Goal: Transaction & Acquisition: Purchase product/service

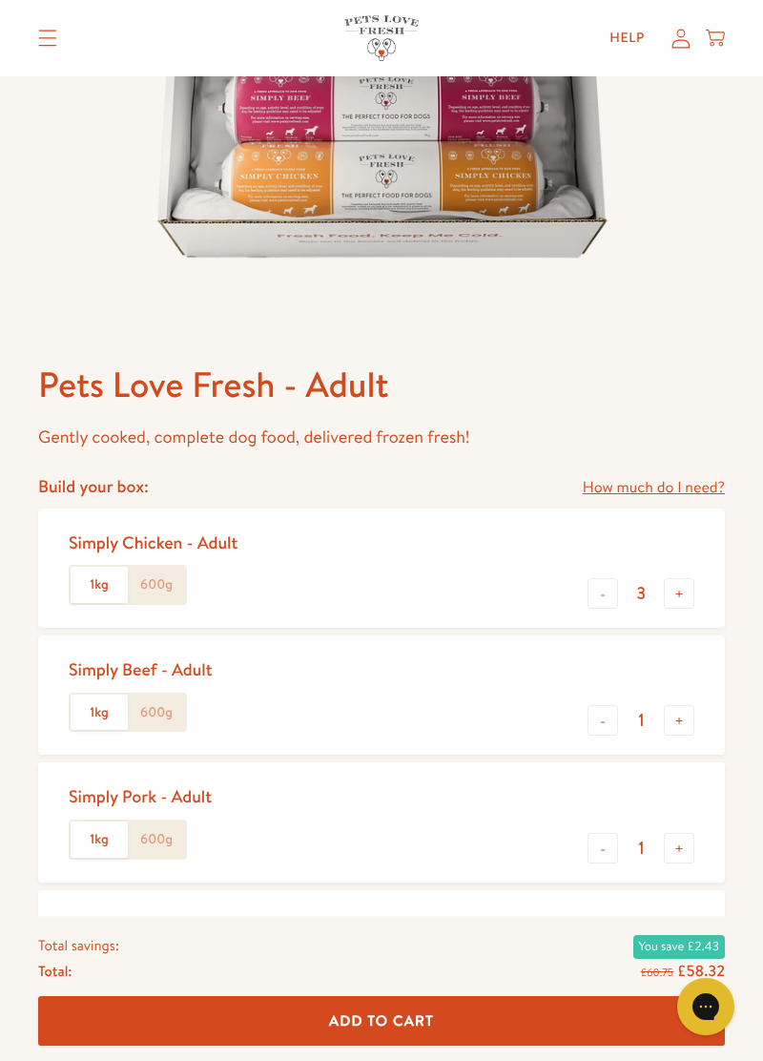
scroll to position [448, 0]
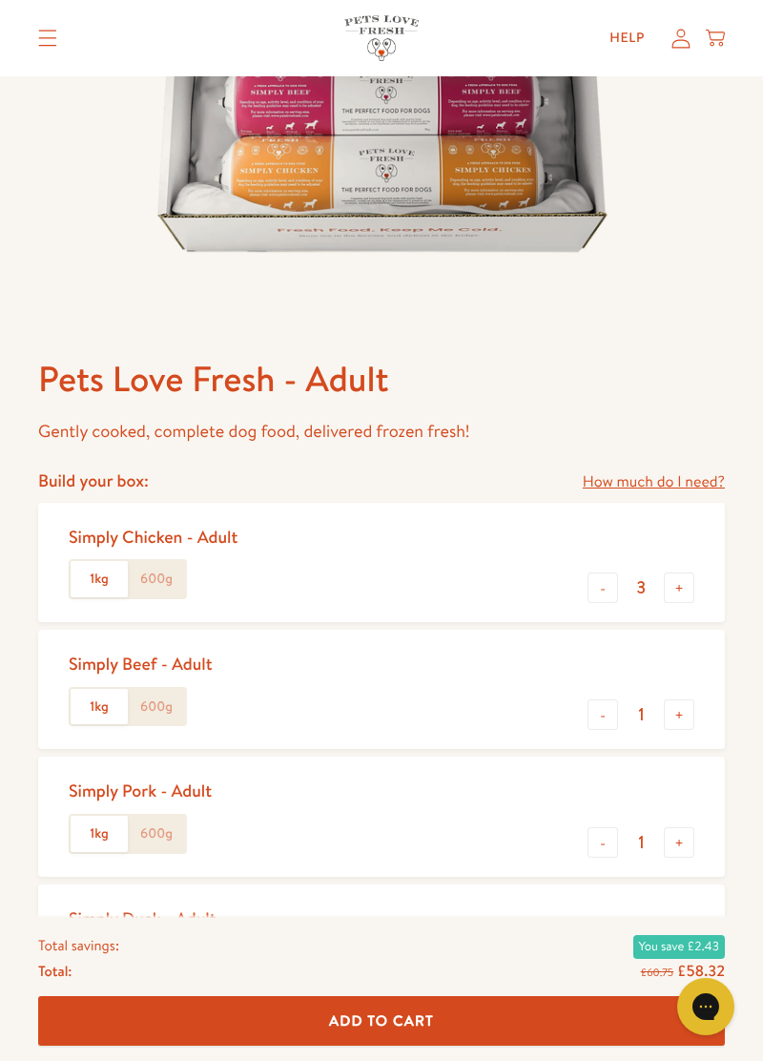
click at [601, 727] on button "-" at bounding box center [603, 714] width 31 height 31
type input "0"
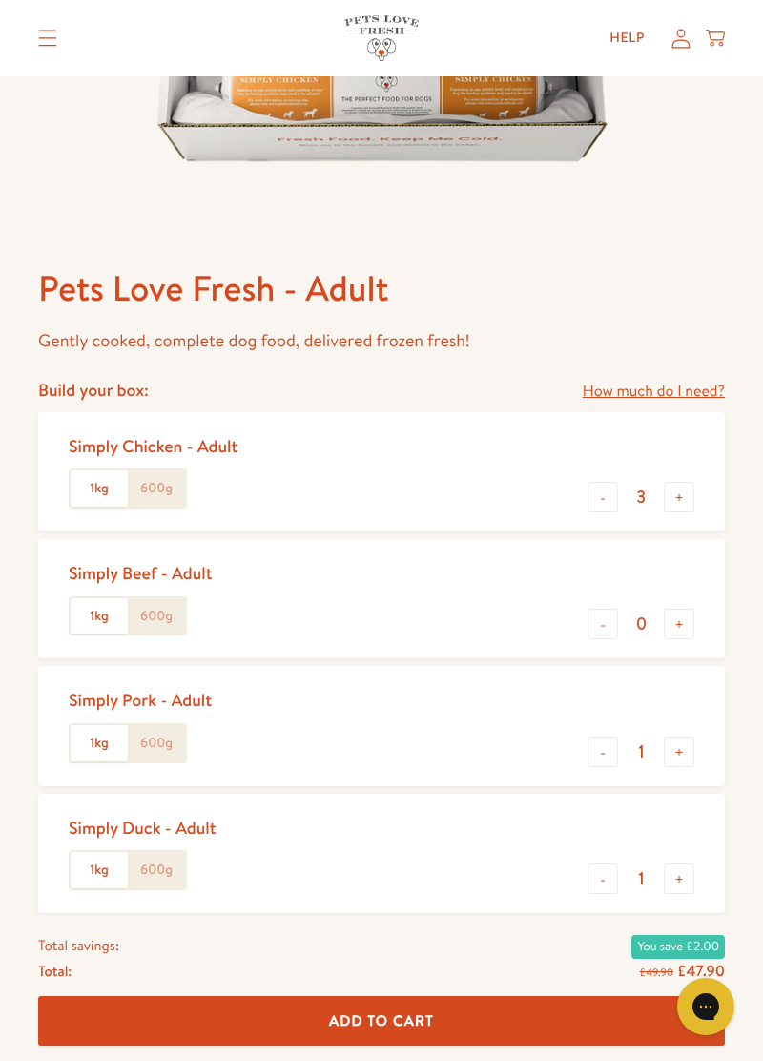
scroll to position [537, 0]
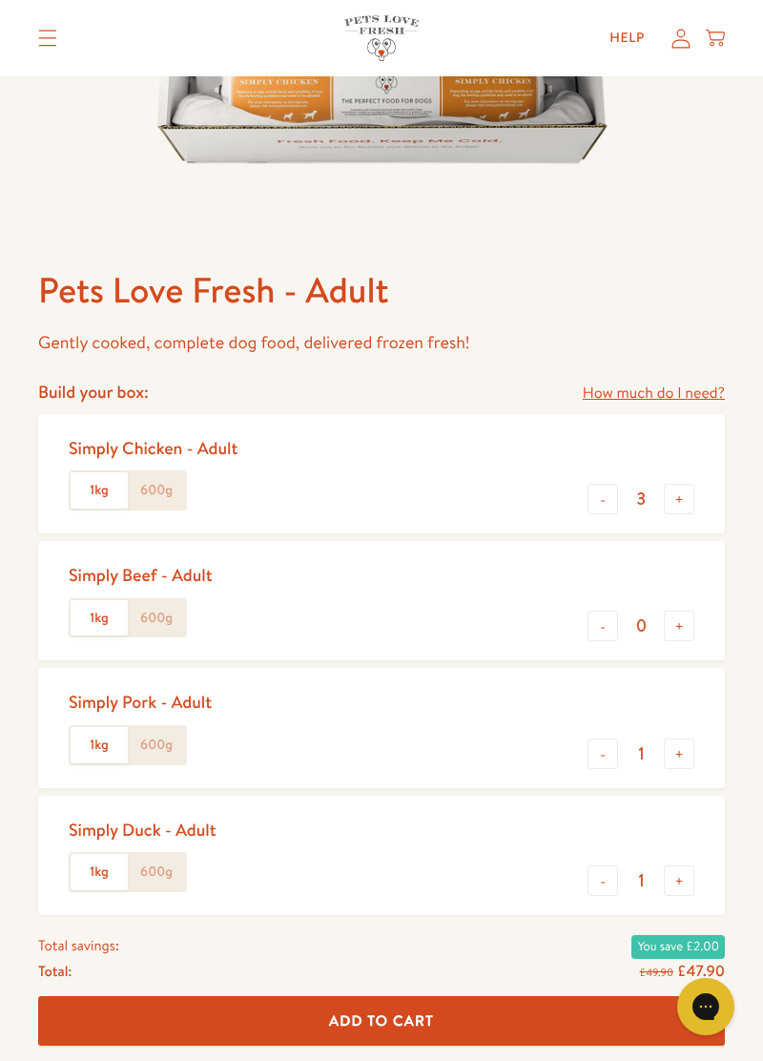
click at [603, 884] on button "-" at bounding box center [603, 880] width 31 height 31
type input "0"
click at [674, 759] on button "+" at bounding box center [679, 753] width 31 height 31
type input "2"
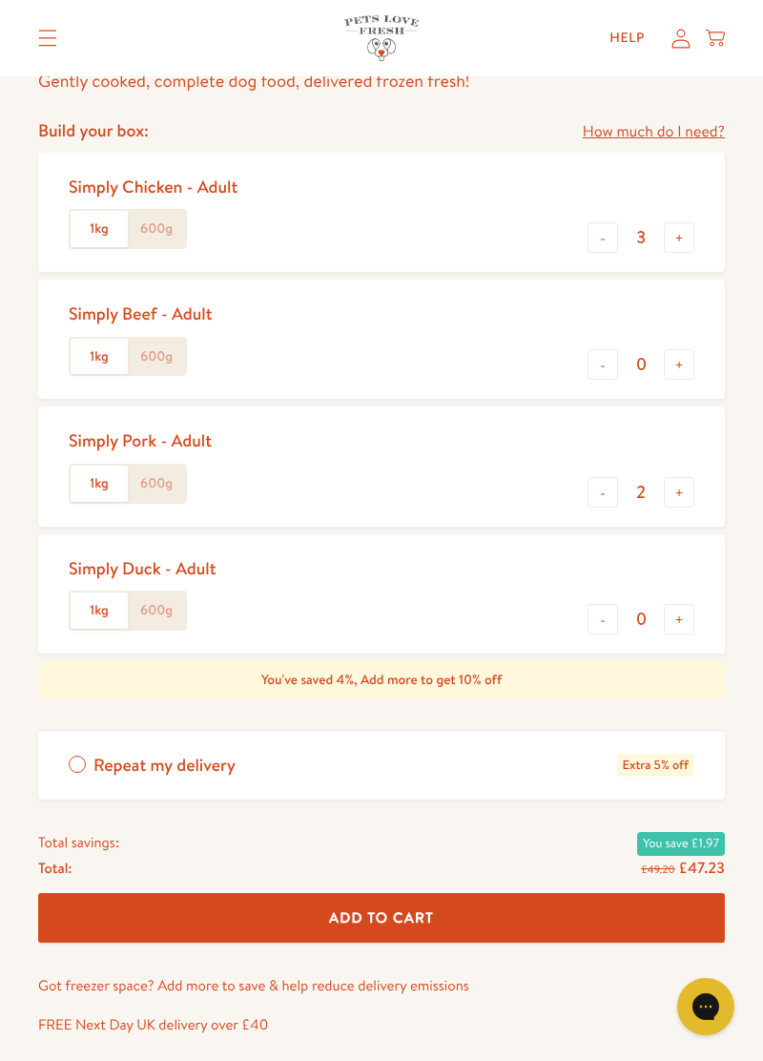
scroll to position [799, 0]
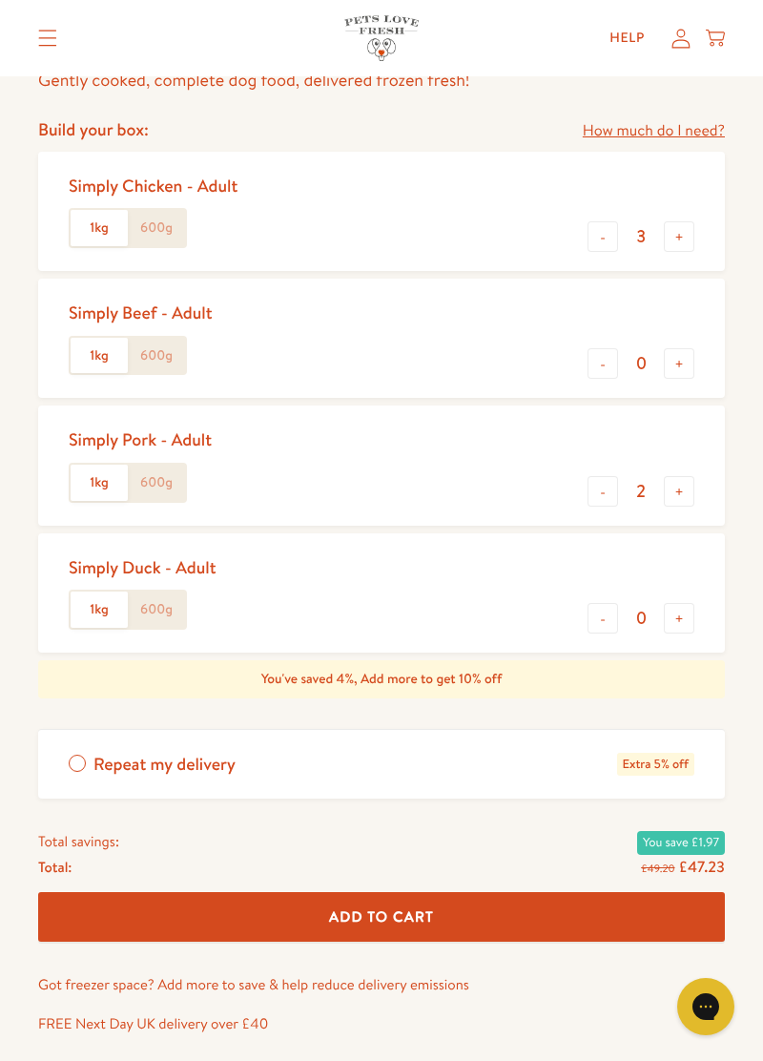
click at [397, 914] on span "Add To Cart" at bounding box center [381, 916] width 105 height 20
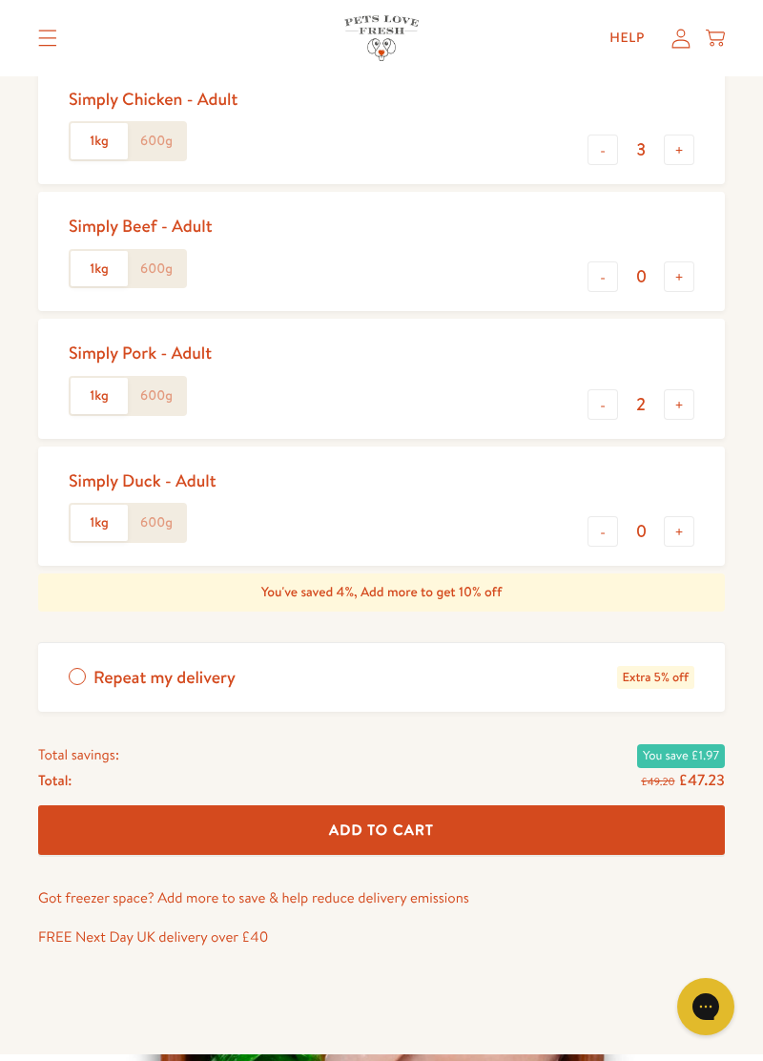
scroll to position [891, 0]
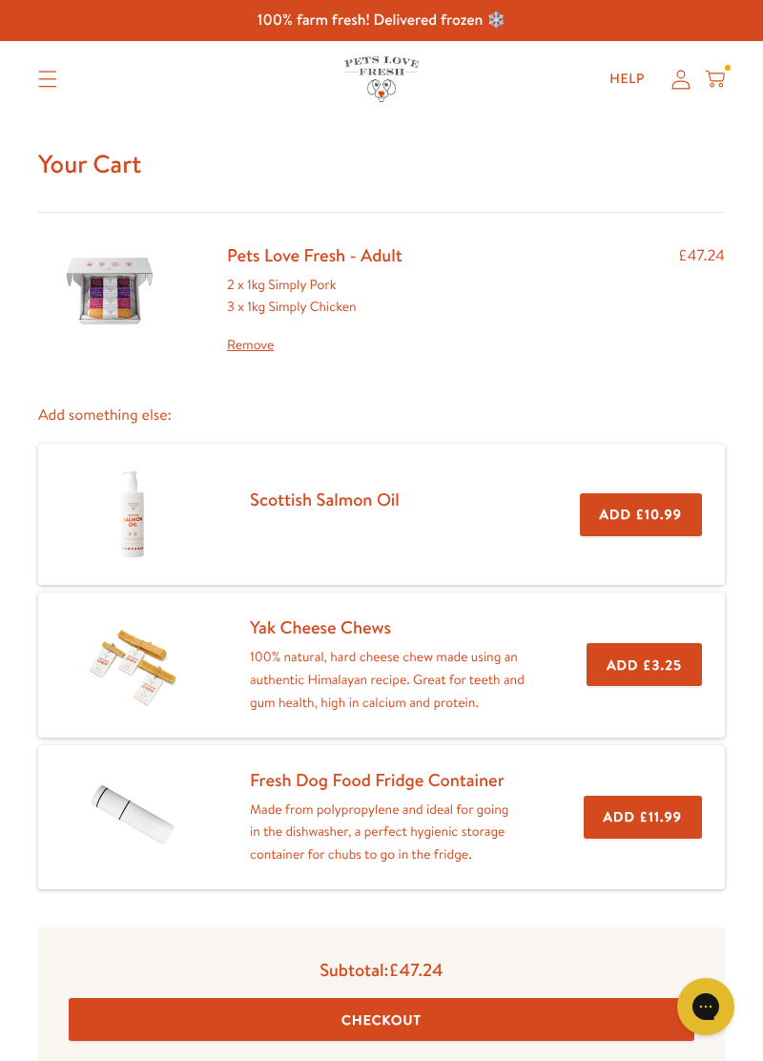
click at [356, 998] on button "Checkout" at bounding box center [382, 1019] width 626 height 43
